Goal: Check status

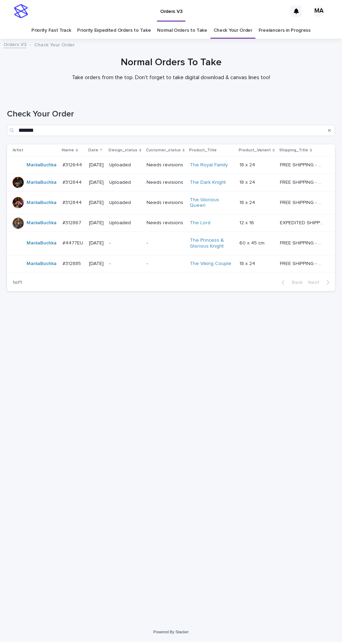
scroll to position [22, 0]
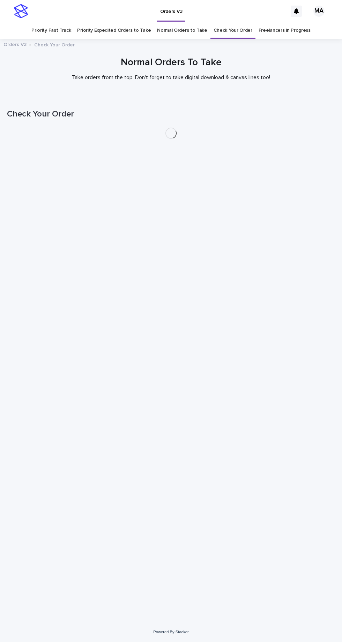
scroll to position [22, 0]
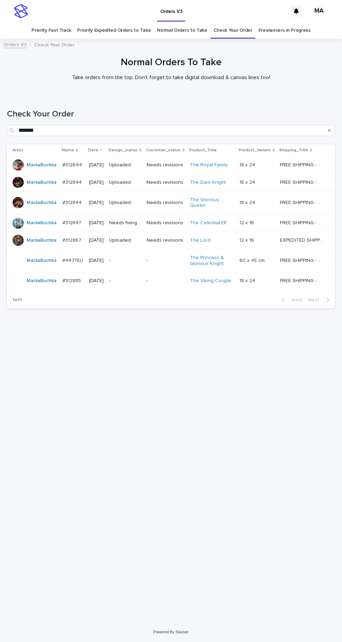
click at [171, 220] on p "Needs revisions" at bounding box center [166, 223] width 38 height 6
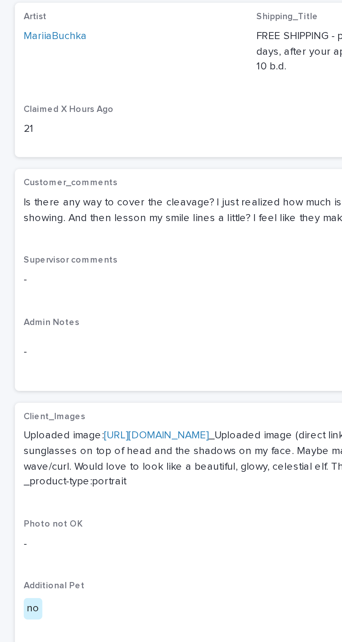
scroll to position [32, 0]
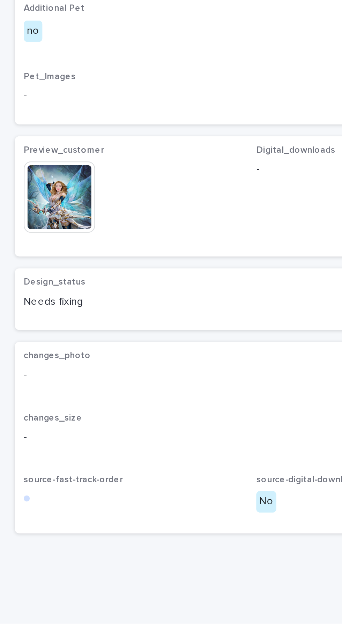
click at [32, 454] on img at bounding box center [28, 442] width 34 height 34
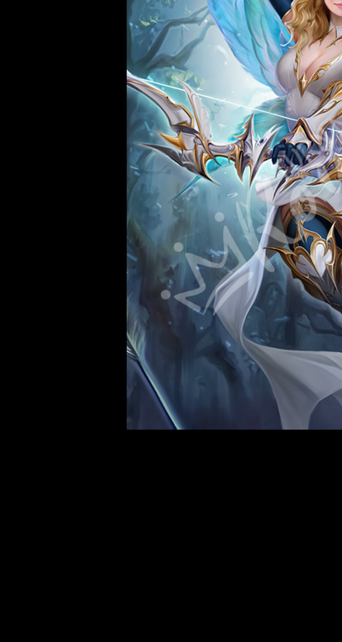
scroll to position [0, 0]
